Goal: Task Accomplishment & Management: Use online tool/utility

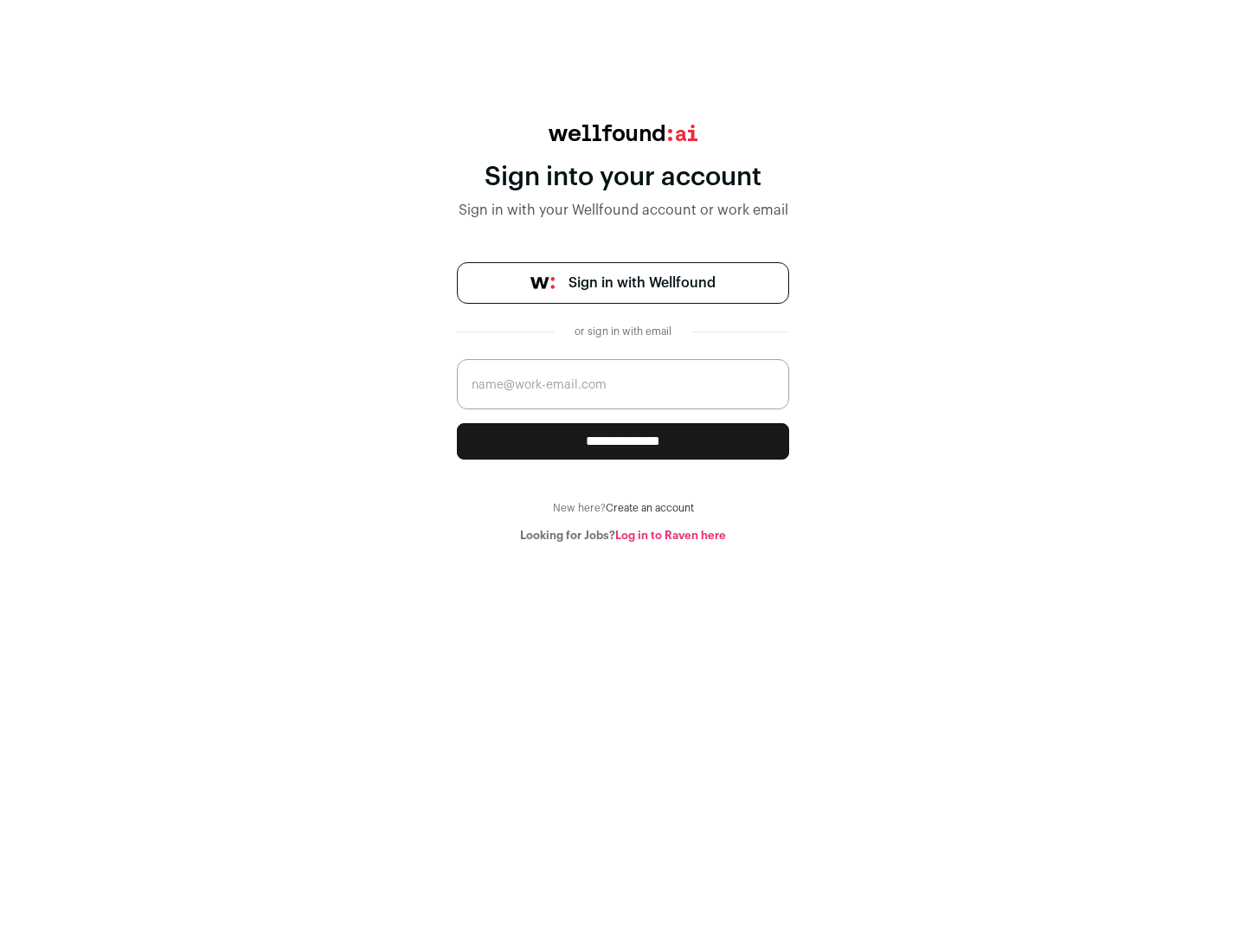
click at [642, 283] on span "Sign in with Wellfound" at bounding box center [643, 283] width 147 height 21
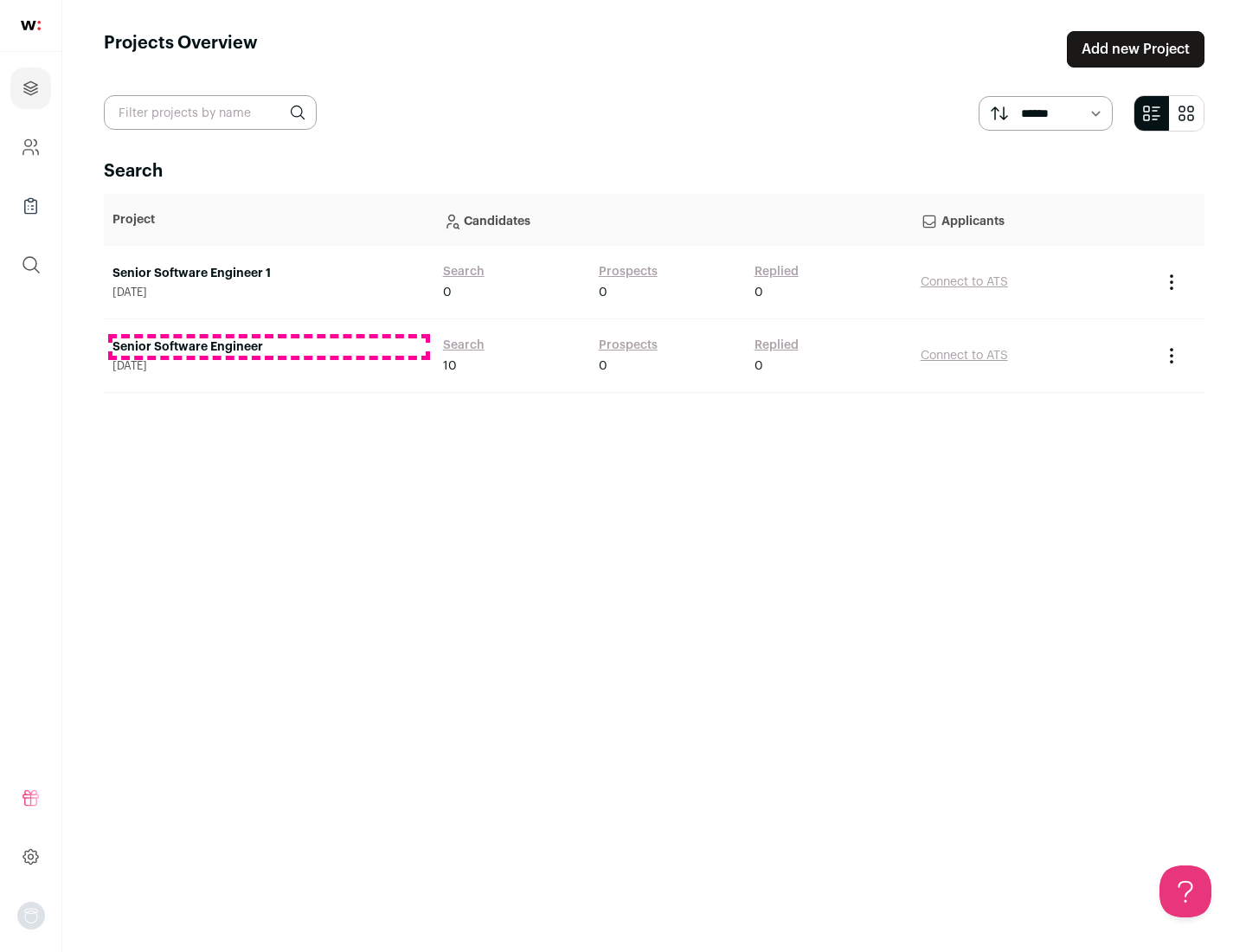
click at [268, 347] on link "Senior Software Engineer" at bounding box center [269, 347] width 313 height 17
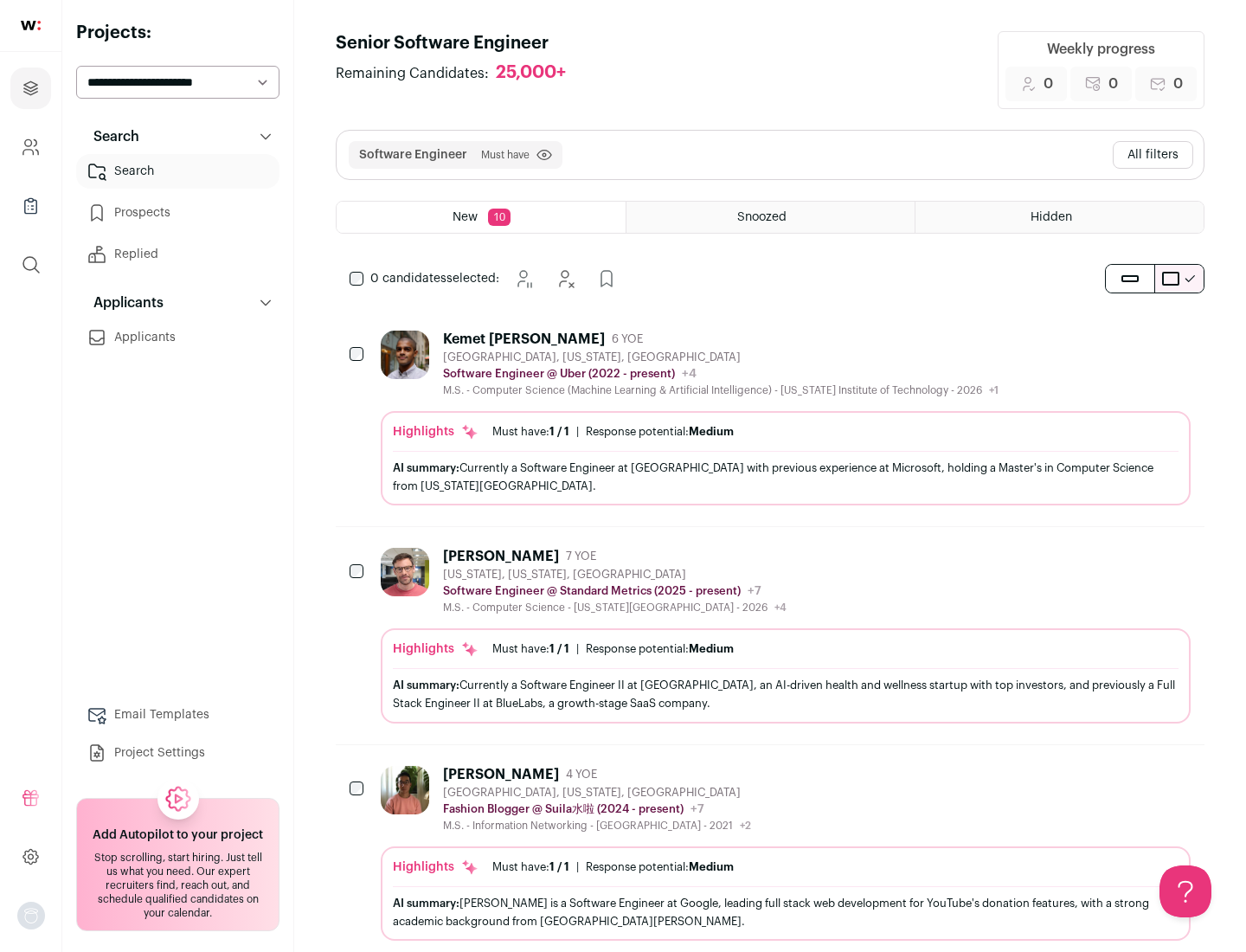
click at [770, 418] on div "Highlights Must have: 1 / 1 How many must haves have been fulfilled? | Response…" at bounding box center [785, 459] width 810 height 95
